Goal: Task Accomplishment & Management: Manage account settings

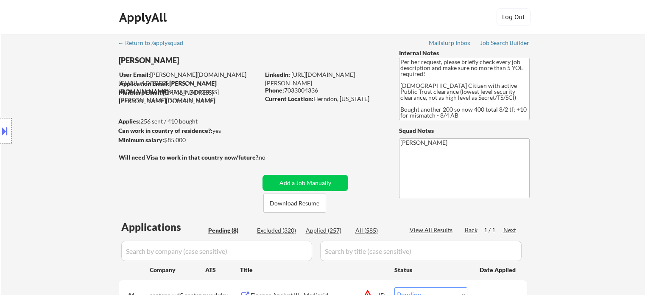
select select ""pending""
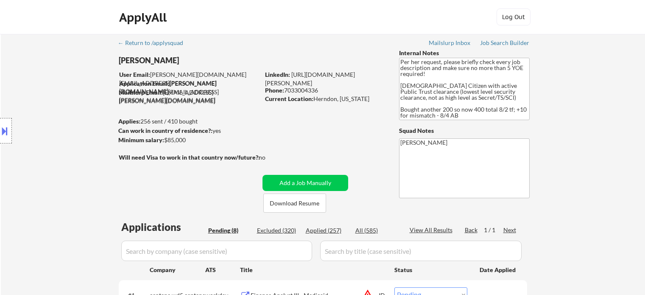
select select ""pending""
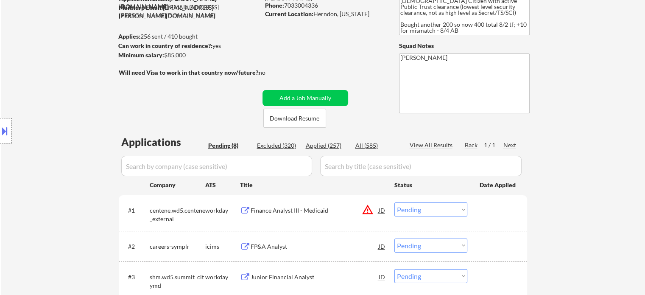
click at [103, 110] on div "Location Inclusions:" at bounding box center [76, 130] width 152 height 157
click at [614, 99] on div "← Return to /applysquad Mailslurp Inbox Job Search Builder [PERSON_NAME] User E…" at bounding box center [323, 223] width 645 height 549
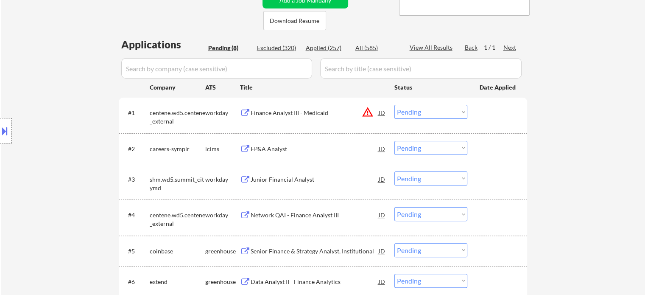
scroll to position [212, 0]
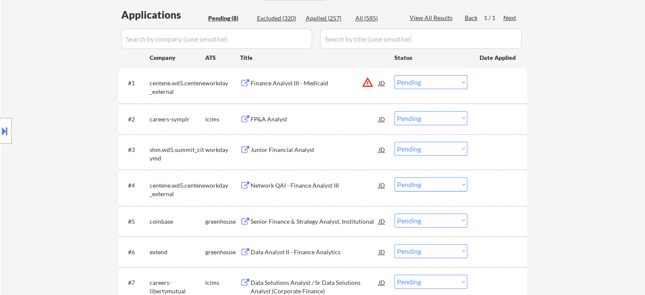
click at [370, 84] on button "warning_amber" at bounding box center [368, 82] width 12 height 12
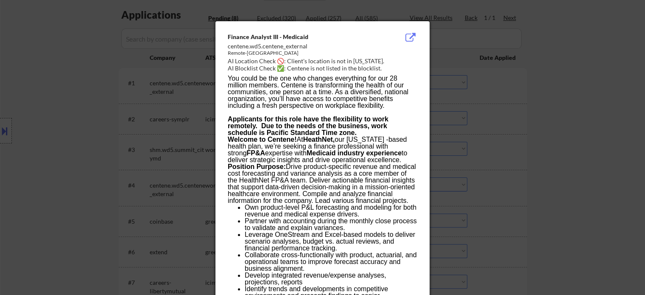
click at [20, 140] on div at bounding box center [322, 147] width 645 height 295
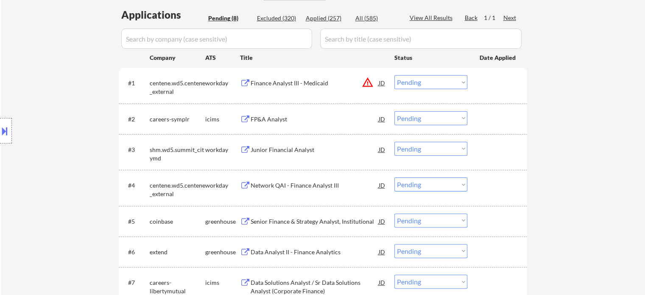
click at [0, 133] on button at bounding box center [4, 131] width 9 height 14
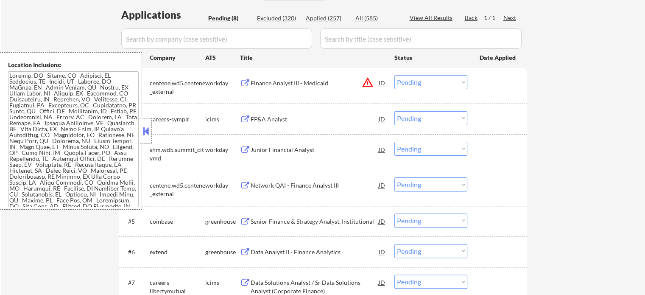
click at [67, 130] on textarea at bounding box center [73, 139] width 131 height 136
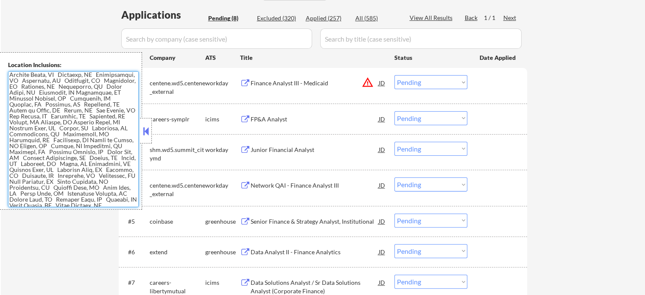
scroll to position [211, 0]
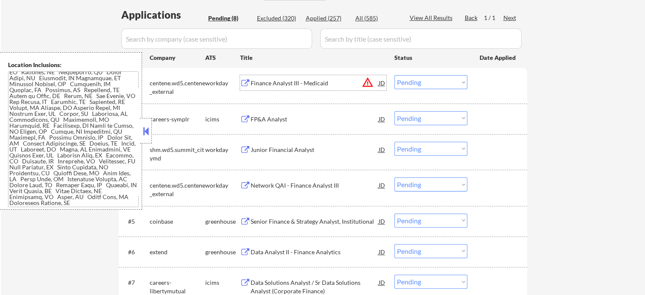
click at [317, 84] on div "Finance Analyst III - Medicaid" at bounding box center [315, 83] width 128 height 8
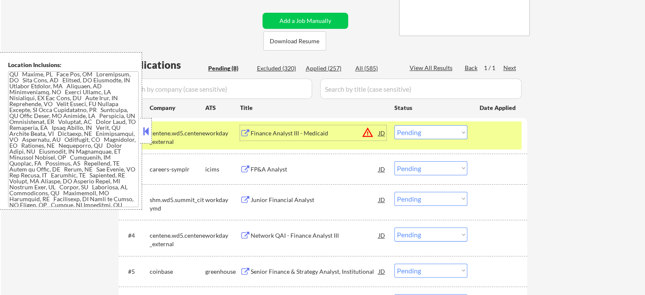
scroll to position [127, 0]
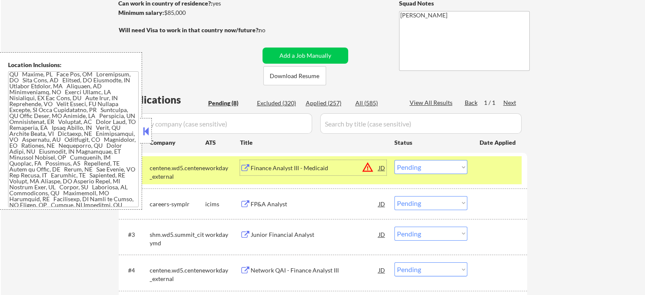
click at [148, 131] on button at bounding box center [145, 131] width 9 height 13
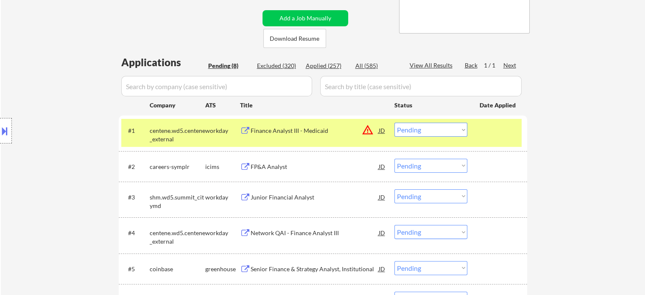
scroll to position [212, 0]
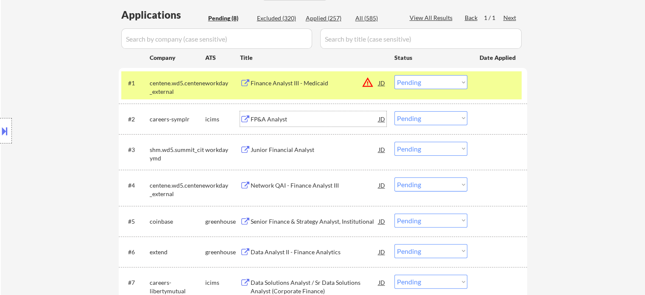
click at [267, 119] on div "FP&A Analyst" at bounding box center [315, 119] width 128 height 8
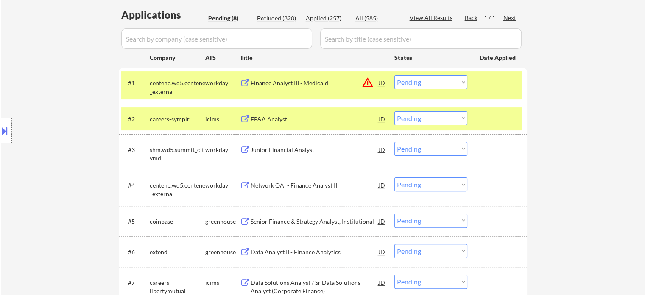
drag, startPoint x: 272, startPoint y: 150, endPoint x: 285, endPoint y: 198, distance: 50.1
click at [272, 150] on div "Junior Financial Analyst" at bounding box center [315, 150] width 128 height 8
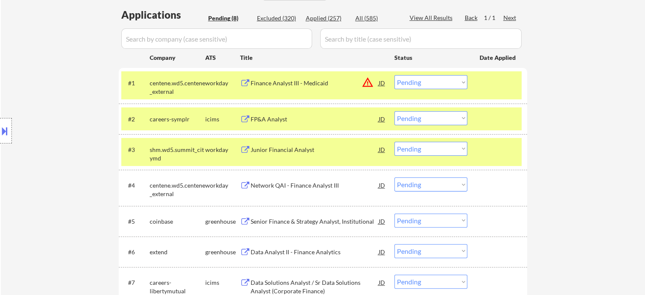
click at [279, 184] on div "Network QAI - Finance Analyst III" at bounding box center [315, 185] width 128 height 8
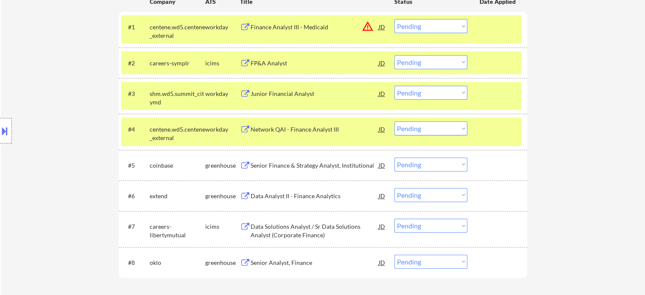
scroll to position [297, 0]
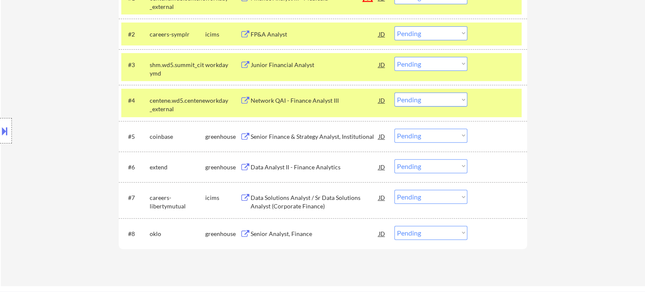
click at [282, 135] on div "Senior Finance & Strategy Analyst, Institutional" at bounding box center [315, 136] width 128 height 8
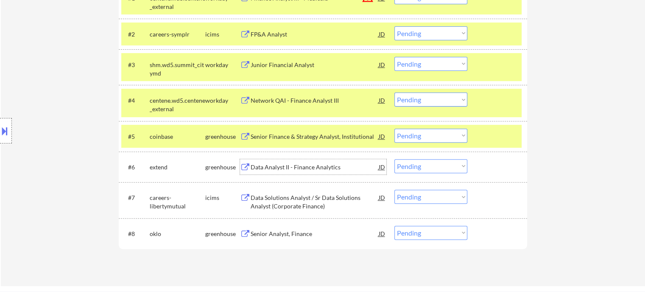
click at [283, 166] on div "Data Analyst II - Finance Analytics" at bounding box center [315, 167] width 128 height 8
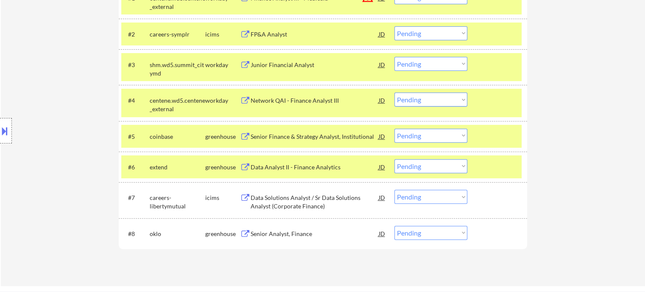
click at [282, 202] on div "Data Solutions Analyst / Sr Data Solutions Analyst (Corporate Finance)" at bounding box center [315, 202] width 128 height 17
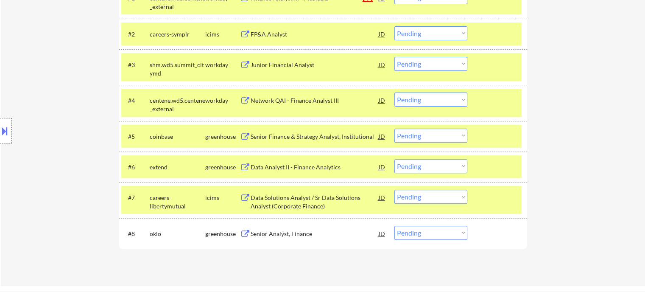
click at [276, 233] on div "Senior Analyst, Finance" at bounding box center [315, 234] width 128 height 8
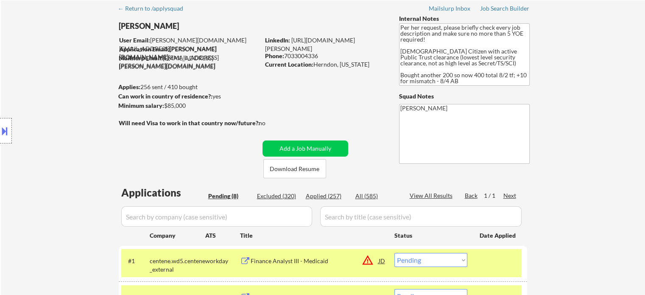
scroll to position [0, 0]
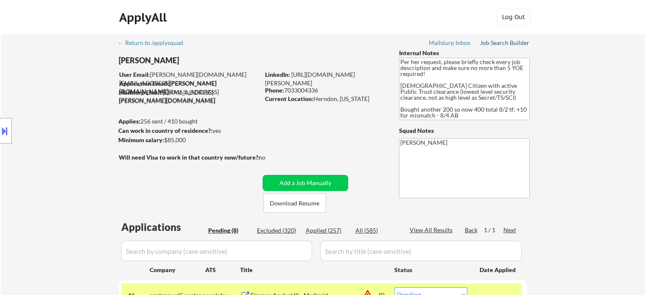
click at [505, 45] on div "Job Search Builder" at bounding box center [505, 43] width 50 height 6
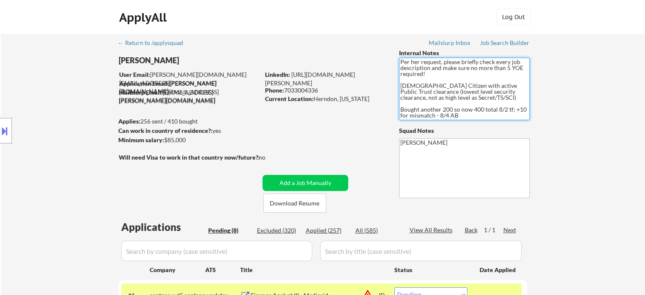
drag, startPoint x: 401, startPoint y: 85, endPoint x: 454, endPoint y: 98, distance: 54.7
click at [454, 98] on textarea "Per her request, please briefly check every job description and make sure no mo…" at bounding box center [464, 89] width 131 height 62
click at [424, 74] on textarea "Per her request, please briefly check every job description and make sure no mo…" at bounding box center [464, 89] width 131 height 62
drag, startPoint x: 399, startPoint y: 63, endPoint x: 482, endPoint y: 83, distance: 84.8
click at [506, 84] on textarea "Per her request, please briefly check every job description and make sure no mo…" at bounding box center [464, 89] width 131 height 62
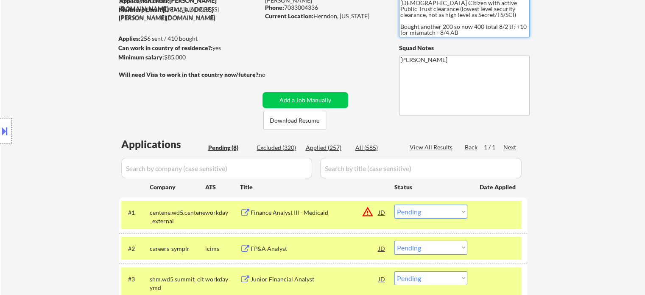
scroll to position [42, 0]
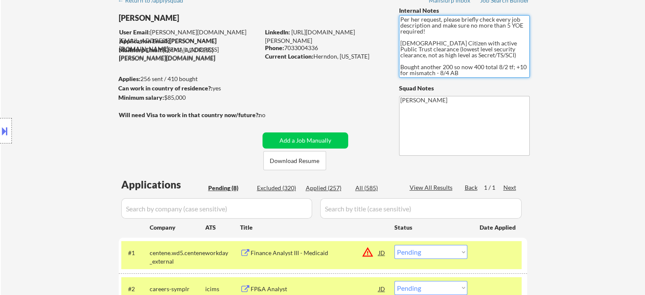
click at [458, 58] on textarea "Per her request, please briefly check every job description and make sure no mo…" at bounding box center [464, 46] width 131 height 62
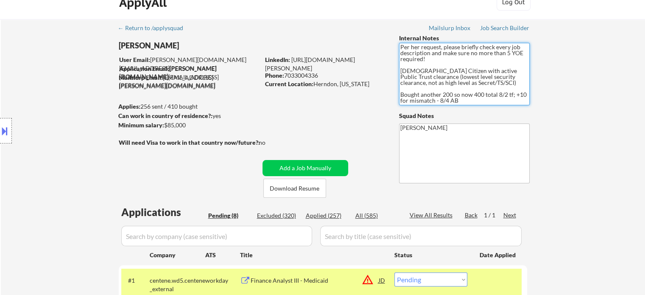
scroll to position [0, 0]
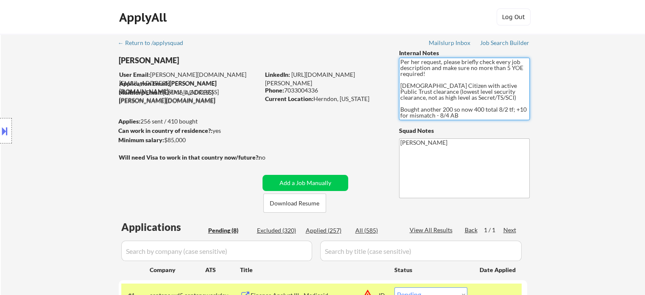
drag, startPoint x: 450, startPoint y: 98, endPoint x: 386, endPoint y: 59, distance: 74.7
click at [409, 109] on textarea "Per her request, please briefly check every job description and make sure no mo…" at bounding box center [464, 89] width 131 height 62
drag, startPoint x: 458, startPoint y: 113, endPoint x: 397, endPoint y: 104, distance: 61.8
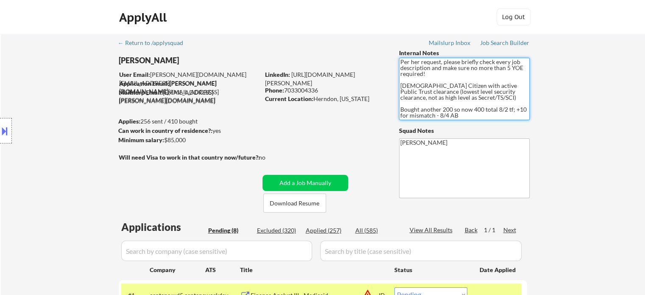
drag, startPoint x: 402, startPoint y: 109, endPoint x: 449, endPoint y: 113, distance: 47.7
click at [449, 113] on textarea "Per her request, please briefly check every job description and make sure no mo…" at bounding box center [464, 89] width 131 height 62
click at [495, 109] on textarea "Per her request, please briefly check every job description and make sure no mo…" at bounding box center [464, 89] width 131 height 62
drag, startPoint x: 519, startPoint y: 108, endPoint x: 522, endPoint y: 115, distance: 6.7
click at [522, 115] on textarea "Per her request, please briefly check every job description and make sure no mo…" at bounding box center [464, 89] width 131 height 62
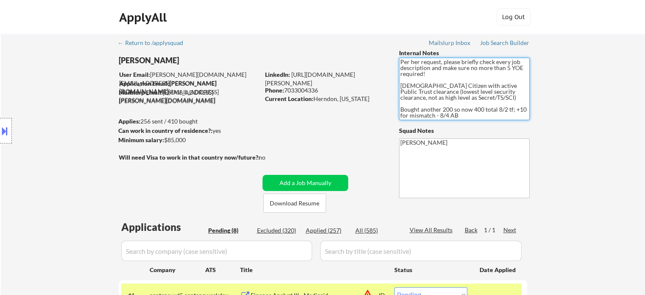
drag, startPoint x: 580, startPoint y: 161, endPoint x: 425, endPoint y: 102, distance: 165.8
drag, startPoint x: 399, startPoint y: 62, endPoint x: 430, endPoint y: 75, distance: 33.5
click at [430, 75] on textarea "Per her request, please briefly check every job description and make sure no mo…" at bounding box center [464, 89] width 131 height 62
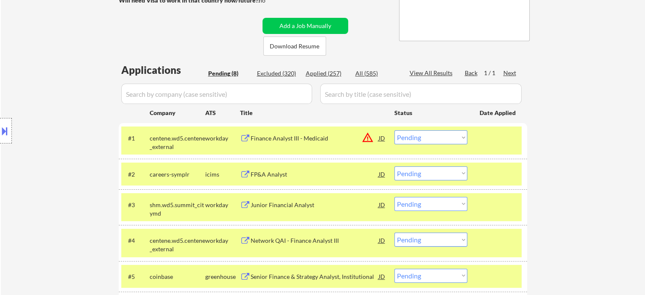
scroll to position [170, 0]
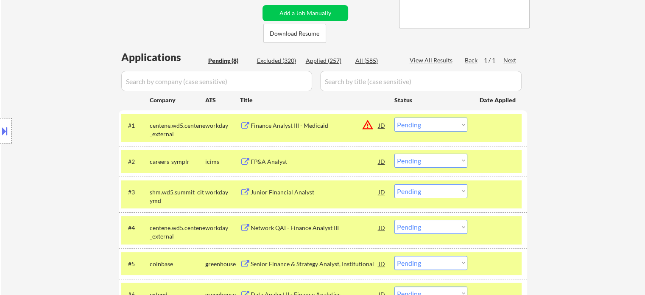
drag, startPoint x: 426, startPoint y: 161, endPoint x: 401, endPoint y: 148, distance: 28.1
click at [426, 161] on select "Choose an option... Pending Applied Excluded (Questions) Excluded (Expired) Exc…" at bounding box center [431, 161] width 73 height 14
click at [395, 154] on select "Choose an option... Pending Applied Excluded (Questions) Excluded (Expired) Exc…" at bounding box center [431, 161] width 73 height 14
click at [7, 129] on button at bounding box center [4, 131] width 9 height 14
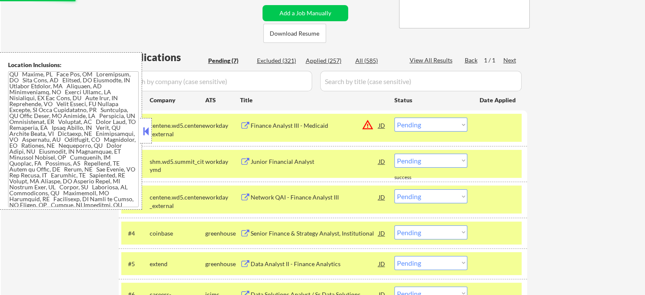
click at [73, 135] on textarea at bounding box center [73, 139] width 131 height 136
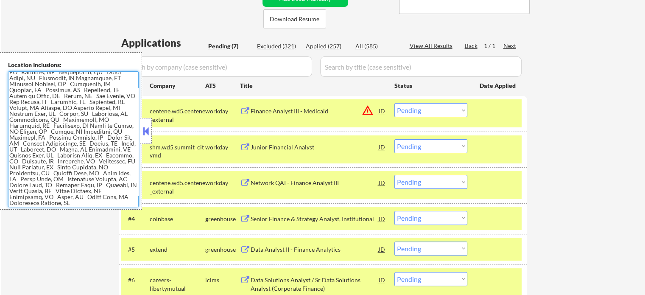
scroll to position [127, 0]
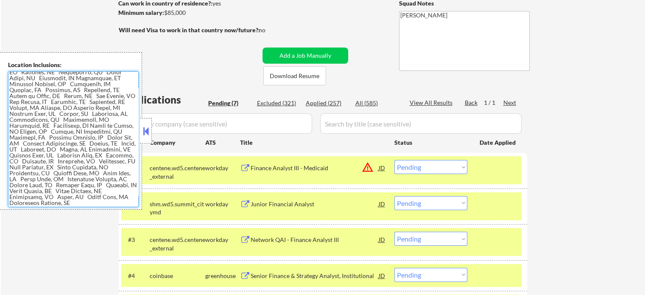
click at [148, 129] on button at bounding box center [145, 131] width 9 height 13
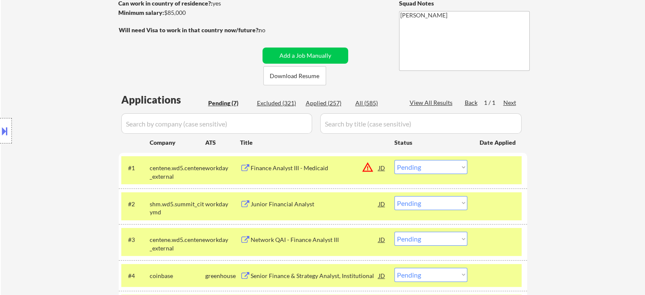
drag, startPoint x: 432, startPoint y: 204, endPoint x: 414, endPoint y: 199, distance: 17.9
click at [432, 204] on select "Choose an option... Pending Applied Excluded (Questions) Excluded (Expired) Exc…" at bounding box center [431, 203] width 73 height 14
click at [395, 196] on select "Choose an option... Pending Applied Excluded (Questions) Excluded (Expired) Exc…" at bounding box center [431, 203] width 73 height 14
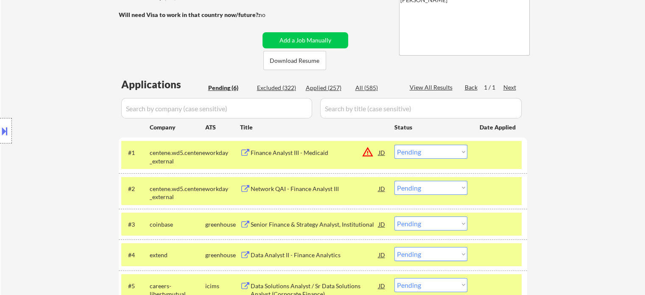
scroll to position [170, 0]
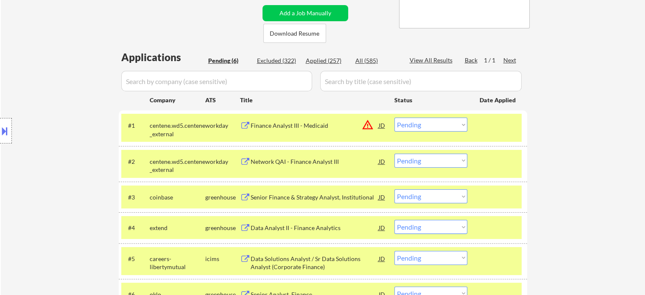
click at [304, 159] on div "Network QAI - Finance Analyst III" at bounding box center [315, 161] width 128 height 8
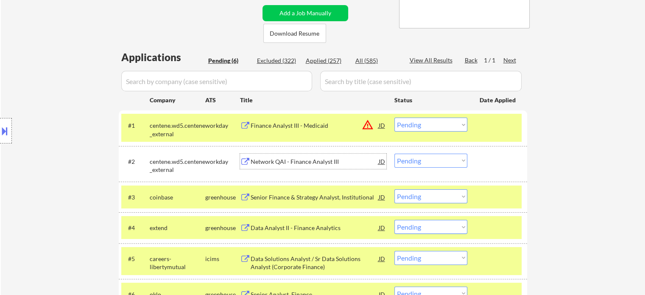
click at [427, 163] on select "Choose an option... Pending Applied Excluded (Questions) Excluded (Expired) Exc…" at bounding box center [431, 161] width 73 height 14
click at [395, 154] on select "Choose an option... Pending Applied Excluded (Questions) Excluded (Expired) Exc…" at bounding box center [431, 161] width 73 height 14
select select ""pending""
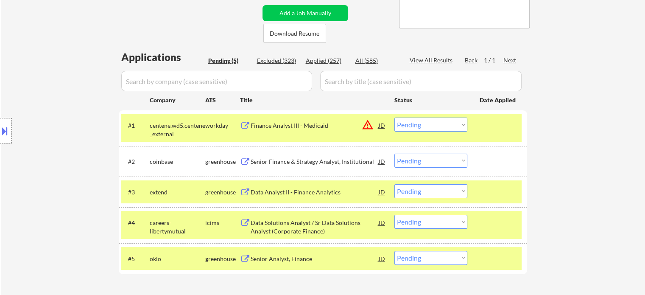
click at [282, 125] on div "Finance Analyst III - Medicaid" at bounding box center [315, 125] width 128 height 8
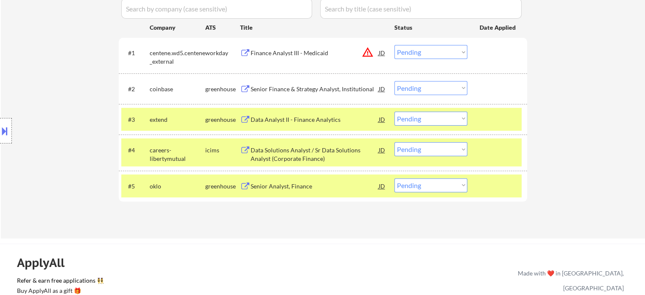
scroll to position [297, 0]
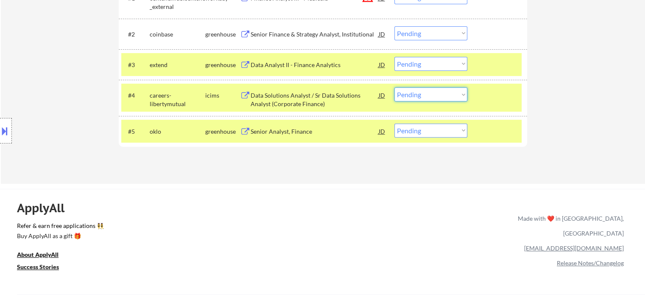
click at [421, 95] on select "Choose an option... Pending Applied Excluded (Questions) Excluded (Expired) Exc…" at bounding box center [431, 94] width 73 height 14
click at [395, 87] on select "Choose an option... Pending Applied Excluded (Questions) Excluded (Expired) Exc…" at bounding box center [431, 94] width 73 height 14
select select ""pending""
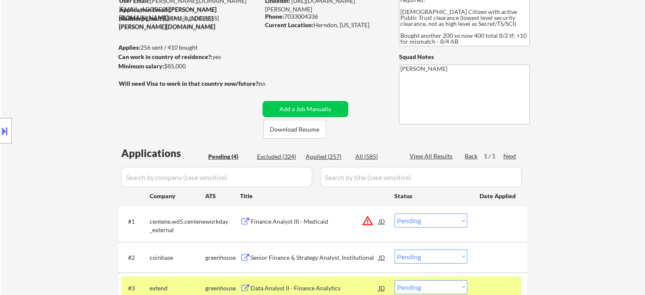
scroll to position [42, 0]
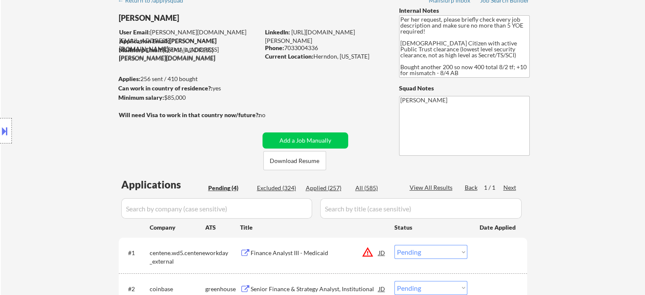
click at [39, 101] on div "Location Inclusions:" at bounding box center [76, 130] width 152 height 157
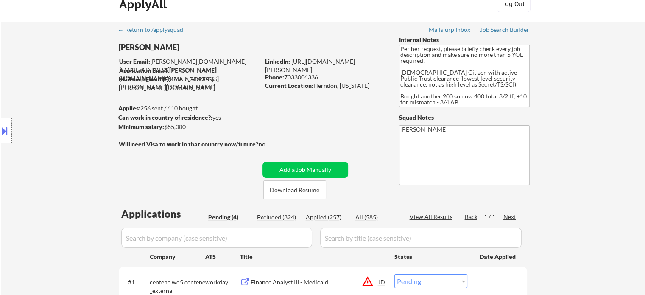
scroll to position [0, 0]
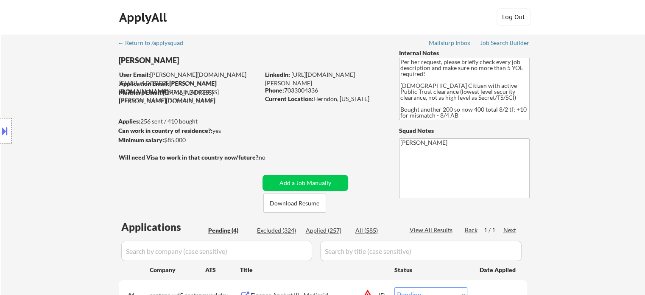
click at [0, 134] on button at bounding box center [4, 131] width 9 height 14
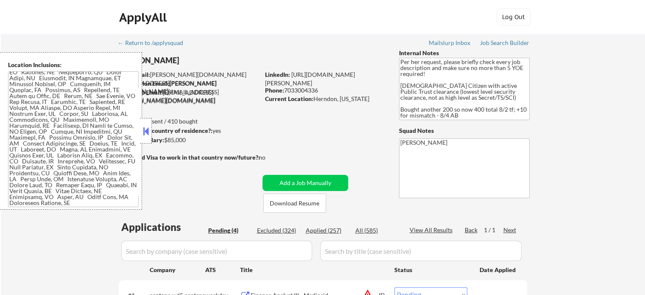
click at [146, 135] on button at bounding box center [145, 131] width 9 height 13
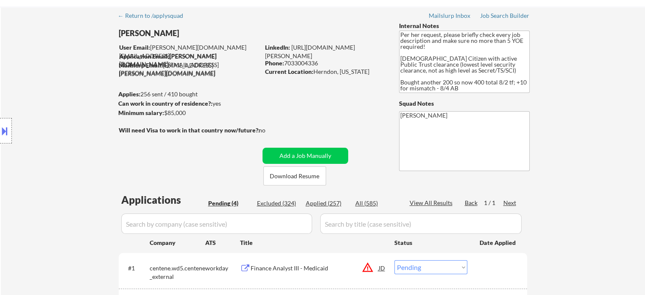
scroll to position [212, 0]
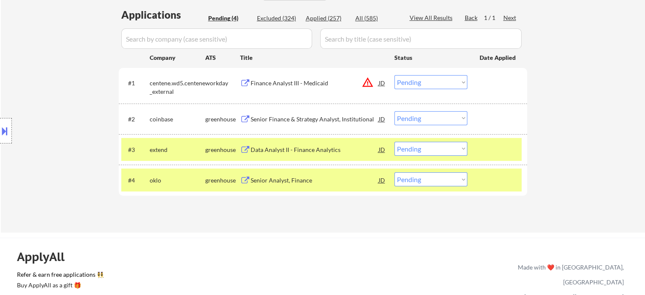
click at [282, 17] on div "Excluded (324)" at bounding box center [278, 18] width 42 height 8
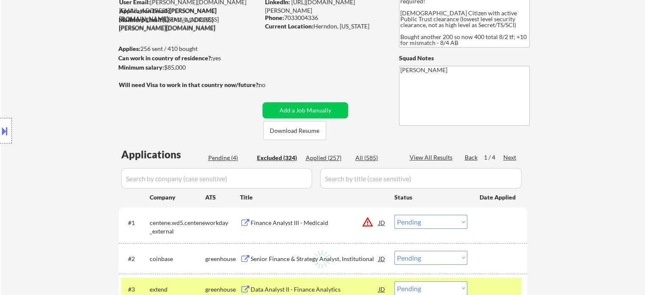
scroll to position [42, 0]
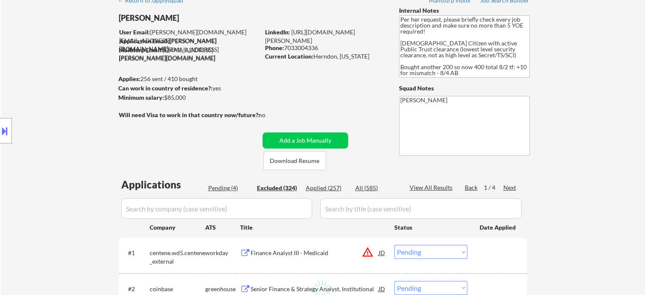
select select ""excluded__expired_""
select select ""excluded__location_""
select select ""excluded""
select select ""excluded__expired_""
select select ""excluded""
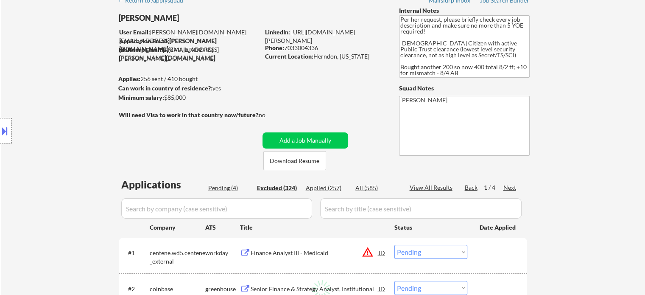
select select ""excluded""
select select ""excluded__location_""
select select ""excluded""
select select ""excluded__expired_""
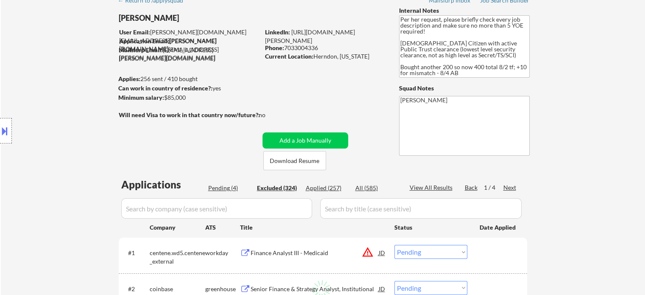
select select ""excluded__location_""
select select ""excluded__other_""
select select ""excluded__salary_""
select select ""excluded__expired_""
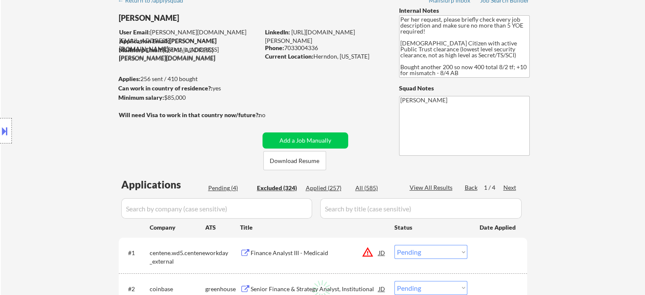
select select ""excluded""
select select ""excluded__other_""
select select ""excluded__expired_""
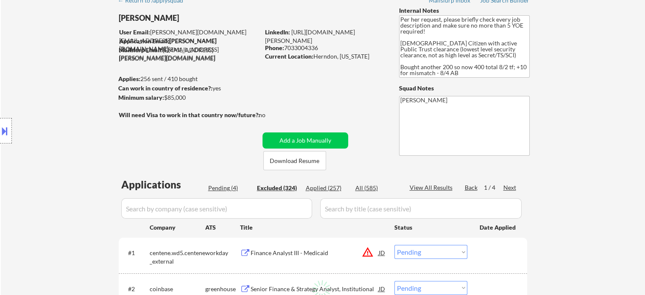
select select ""excluded""
select select ""excluded__salary_""
select select ""excluded""
select select ""excluded__other_""
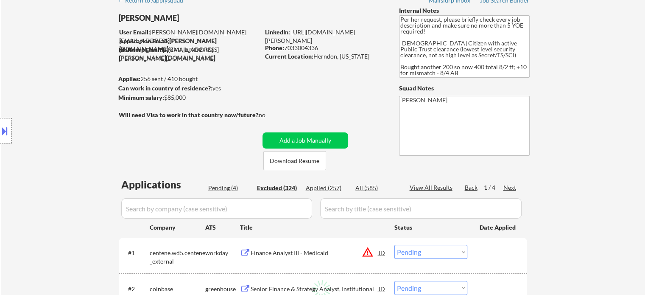
select select ""excluded__salary_""
select select ""excluded__location_""
select select ""excluded__other_""
select select ""excluded""
select select ""excluded__expired_""
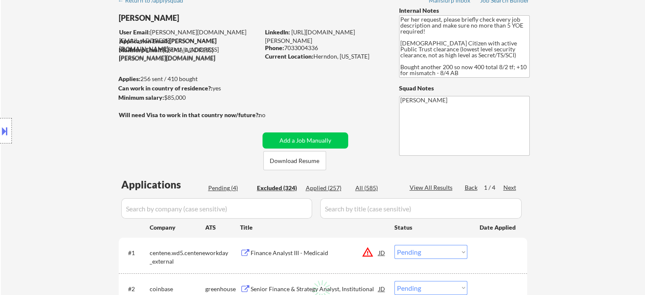
select select ""excluded__other_""
select select ""excluded__expired_""
select select ""excluded""
select select ""excluded__location_""
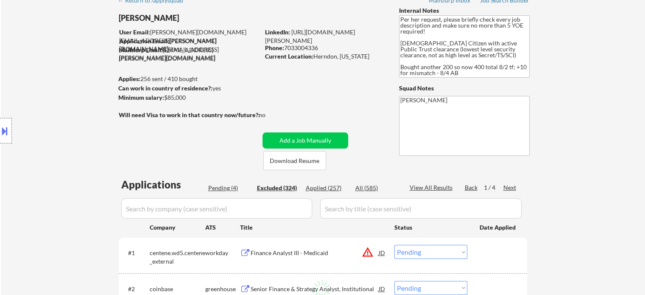
select select ""excluded__expired_""
select select ""excluded__location_""
select select ""excluded__expired_""
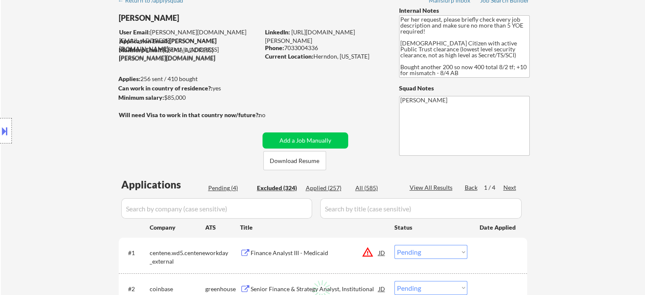
select select ""excluded__location_""
select select ""excluded__expired_""
select select ""excluded""
select select ""excluded__expired_""
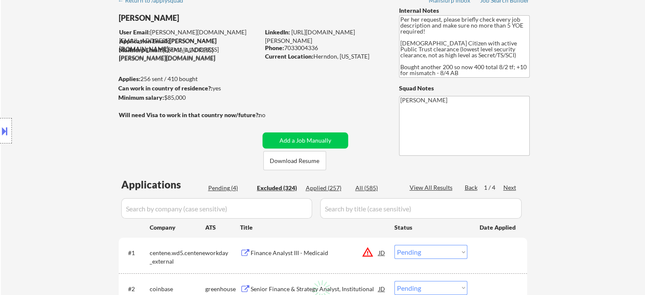
select select ""excluded__salary_""
select select ""excluded__location_""
select select ""excluded""
select select ""excluded__location_""
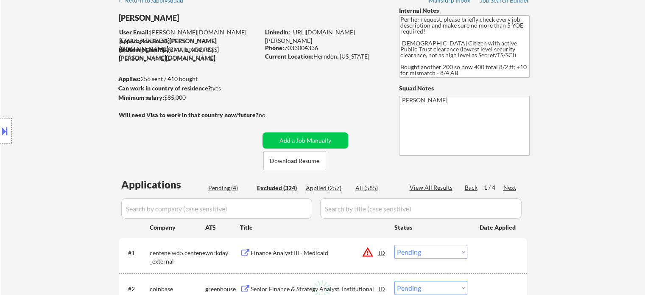
select select ""excluded__expired_""
select select ""excluded__salary_""
select select ""excluded""
select select ""excluded__expired_""
select select ""excluded__salary_""
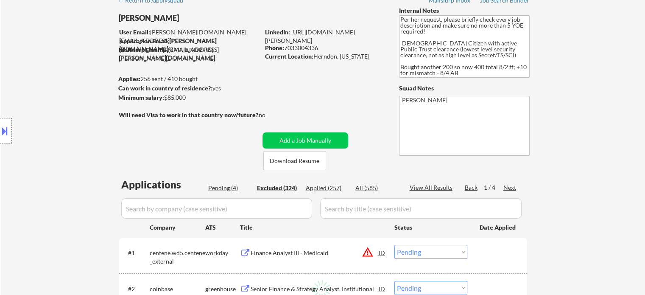
select select ""excluded__location_""
select select ""excluded""
select select ""excluded__expired_""
select select ""excluded__location_""
select select ""excluded__expired_""
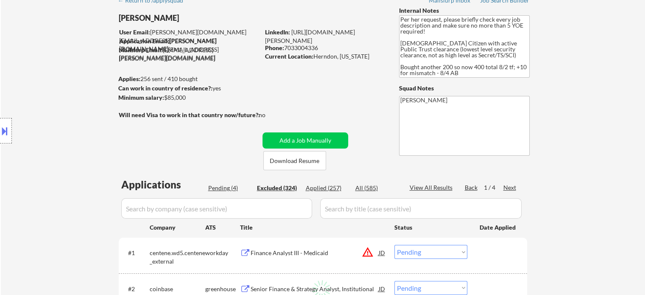
select select ""excluded__location_""
select select ""excluded__expired_""
select select ""excluded__salary_""
select select ""excluded__location_""
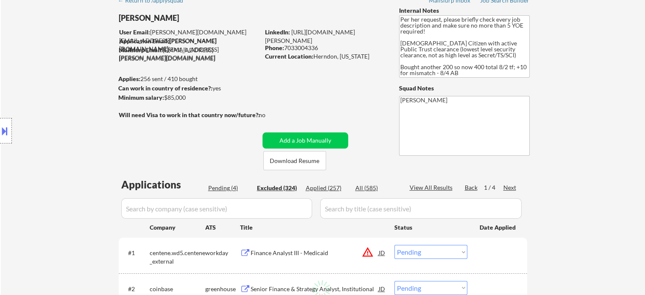
select select ""excluded""
select select ""excluded__expired_""
select select ""excluded""
select select ""excluded__expired_""
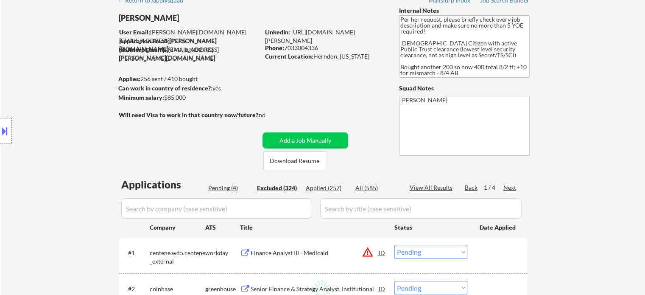
select select ""excluded__salary_""
select select ""excluded__expired_""
select select ""excluded__location_""
select select ""excluded__expired_""
select select ""excluded""
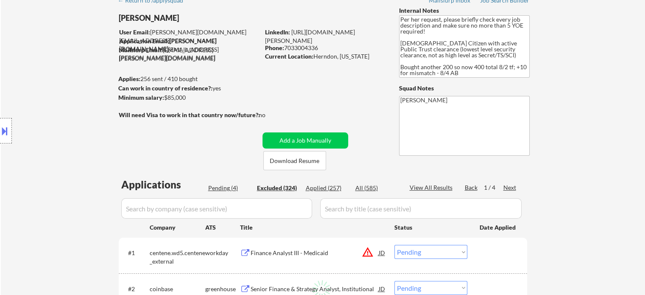
select select ""excluded""
select select ""excluded__location_""
select select ""excluded__expired_""
select select ""excluded__other_""
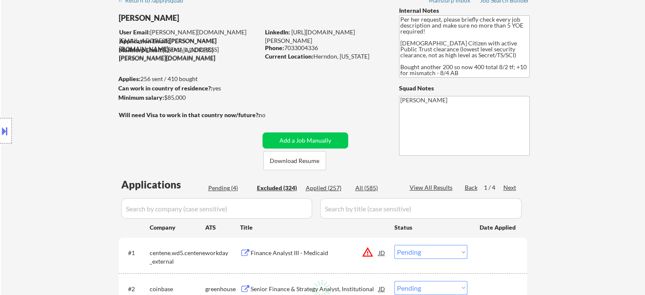
select select ""excluded__location_""
select select ""excluded__other_""
select select ""excluded__location_""
select select ""excluded__expired_""
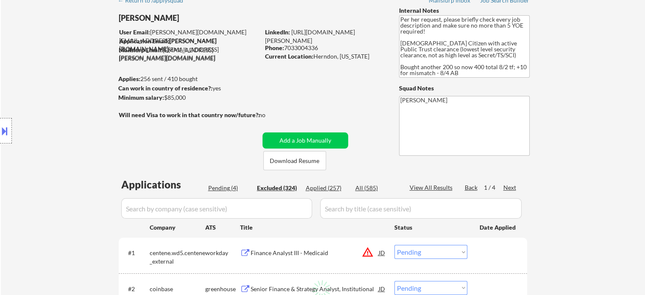
select select ""excluded""
select select ""excluded__other_""
select select ""excluded__location_""
select select ""excluded__other_""
select select ""excluded__salary_""
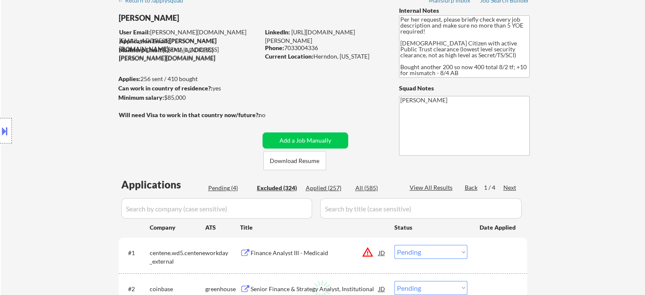
select select ""excluded__expired_""
select select ""excluded__other_""
select select ""excluded__location_""
select select ""excluded__expired_""
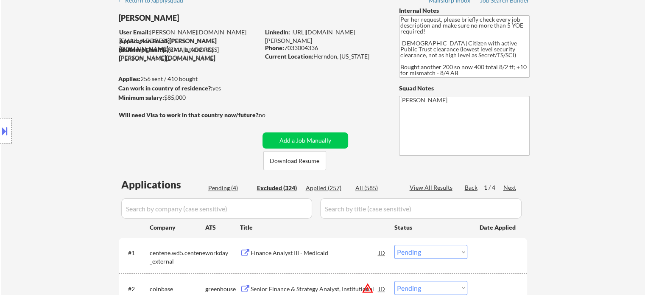
select select ""excluded__salary_""
select select ""excluded__location_""
select select ""excluded__expired_""
select select ""excluded__other_""
select select ""excluded__location_""
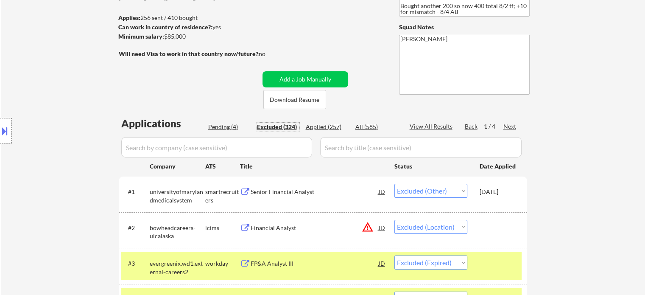
scroll to position [85, 0]
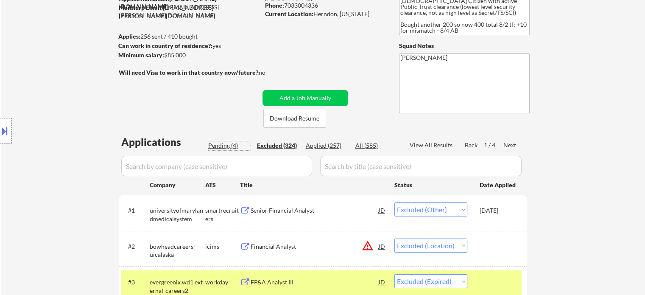
click at [222, 146] on div "Pending (4)" at bounding box center [229, 145] width 42 height 8
select select ""pending""
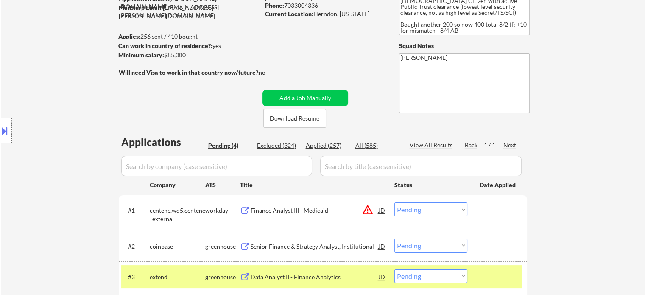
scroll to position [244, 0]
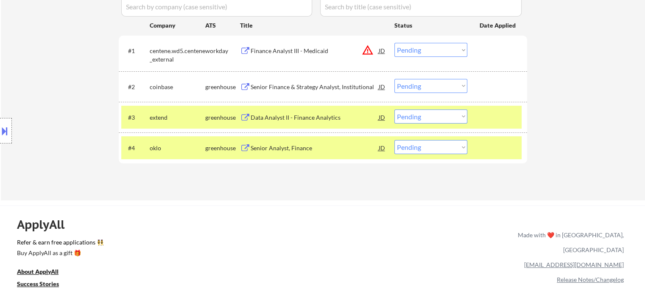
click at [441, 148] on select "Choose an option... Pending Applied Excluded (Questions) Excluded (Expired) Exc…" at bounding box center [431, 147] width 73 height 14
select select ""excluded""
click at [395, 140] on select "Choose an option... Pending Applied Excluded (Questions) Excluded (Expired) Exc…" at bounding box center [431, 147] width 73 height 14
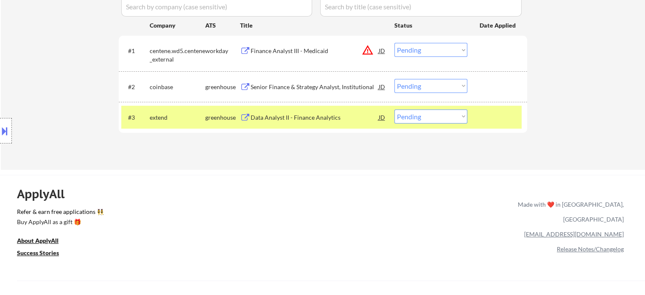
click at [291, 48] on div "Finance Analyst III - Medicaid" at bounding box center [315, 51] width 128 height 8
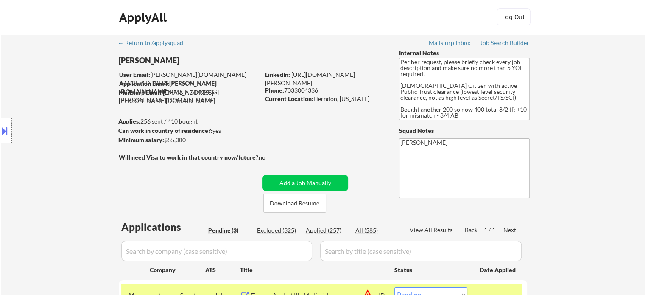
scroll to position [214, 0]
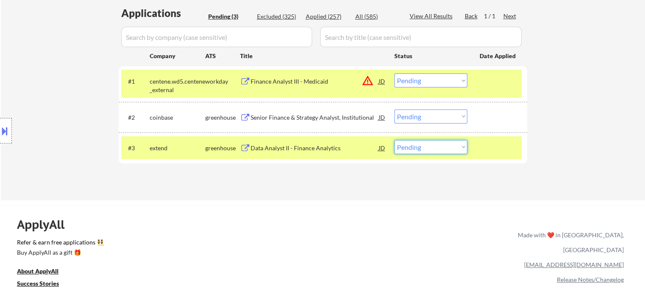
click at [432, 149] on select "Choose an option... Pending Applied Excluded (Questions) Excluded (Expired) Exc…" at bounding box center [431, 147] width 73 height 14
select select ""applied""
click at [395, 140] on select "Choose an option... Pending Applied Excluded (Questions) Excluded (Expired) Exc…" at bounding box center [431, 147] width 73 height 14
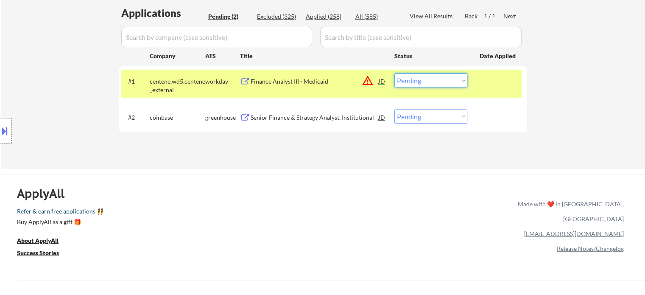
click at [423, 81] on select "Choose an option... Pending Applied Excluded (Questions) Excluded (Expired) Exc…" at bounding box center [431, 80] width 73 height 14
click at [395, 73] on select "Choose an option... Pending Applied Excluded (Questions) Excluded (Expired) Exc…" at bounding box center [431, 80] width 73 height 14
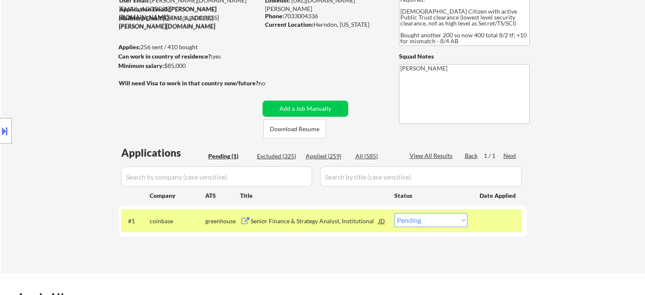
scroll to position [44, 0]
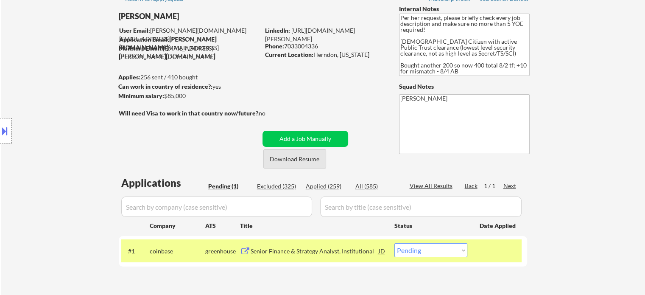
click at [305, 160] on button "Download Resume" at bounding box center [295, 158] width 63 height 19
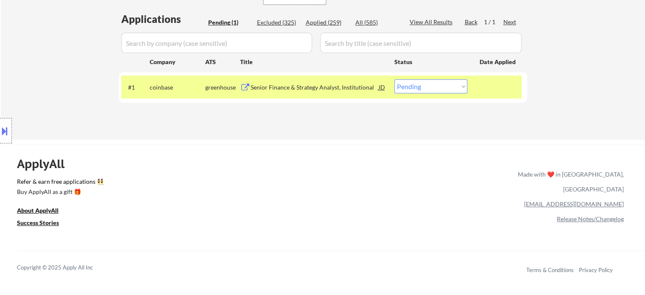
scroll to position [214, 0]
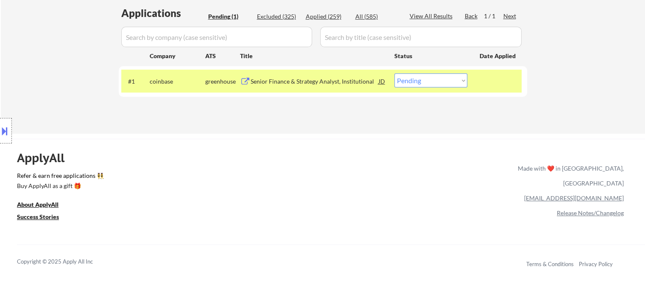
click at [421, 81] on select "Choose an option... Pending Applied Excluded (Questions) Excluded (Expired) Exc…" at bounding box center [431, 80] width 73 height 14
select select ""applied""
click at [395, 73] on select "Choose an option... Pending Applied Excluded (Questions) Excluded (Expired) Exc…" at bounding box center [431, 80] width 73 height 14
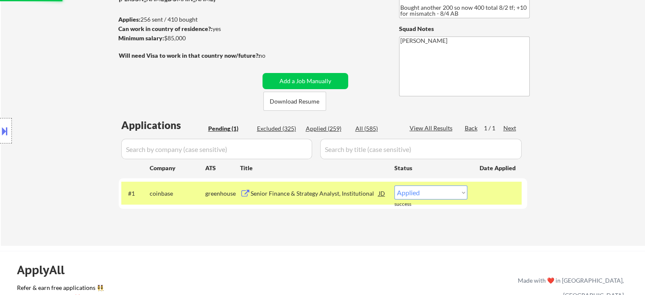
scroll to position [87, 0]
